Goal: Information Seeking & Learning: Learn about a topic

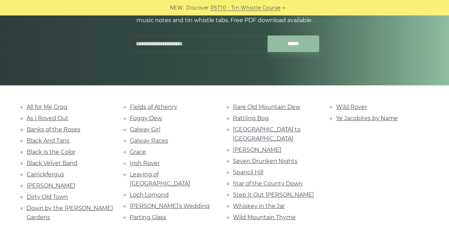
scroll to position [100, 0]
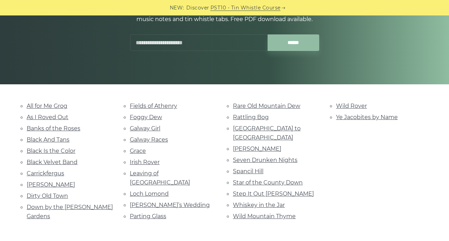
click at [27, 198] on link "Dirty Old Town" at bounding box center [47, 195] width 41 height 7
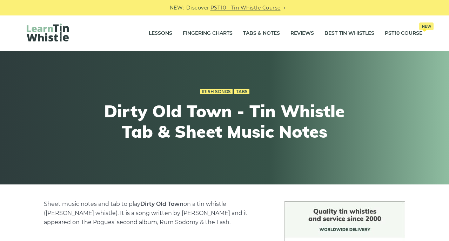
click at [159, 38] on link "Lessons" at bounding box center [161, 34] width 24 height 18
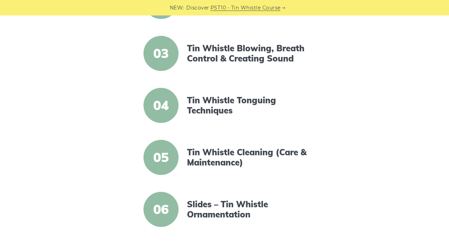
scroll to position [272, 0]
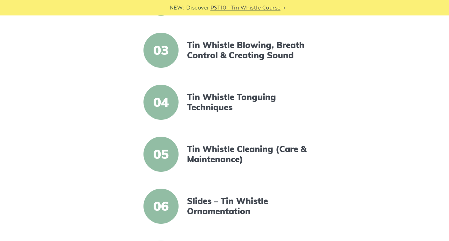
click at [171, 112] on span "04" at bounding box center [161, 102] width 35 height 35
click at [169, 107] on span "04" at bounding box center [161, 102] width 35 height 35
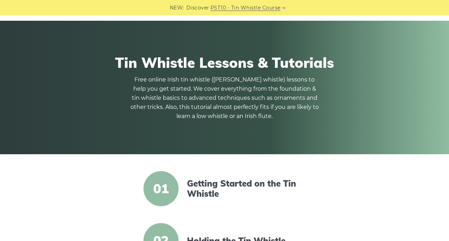
scroll to position [0, 0]
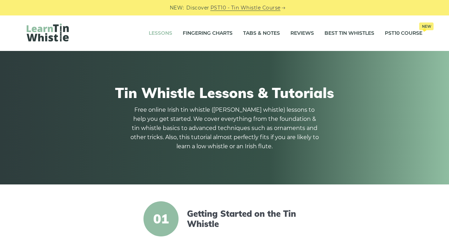
click at [235, 5] on link "PST10 - Tin Whistle Course" at bounding box center [246, 8] width 70 height 8
